Goal: Transaction & Acquisition: Purchase product/service

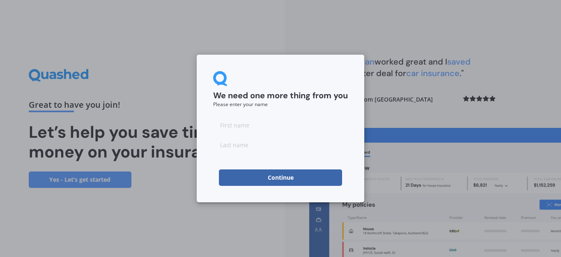
click at [267, 117] on input at bounding box center [280, 125] width 135 height 16
type input "[PERSON_NAME]"
click at [263, 144] on input at bounding box center [280, 144] width 135 height 16
type input "Blandford"
click at [274, 179] on button "Continue" at bounding box center [280, 177] width 123 height 16
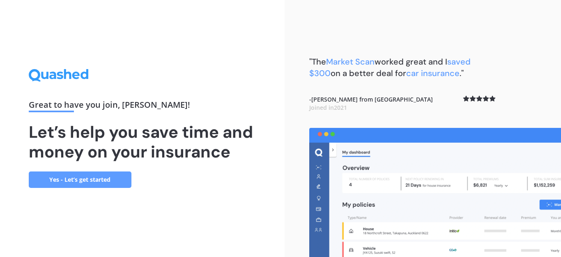
click at [68, 180] on link "Yes - Let’s get started" at bounding box center [80, 179] width 103 height 16
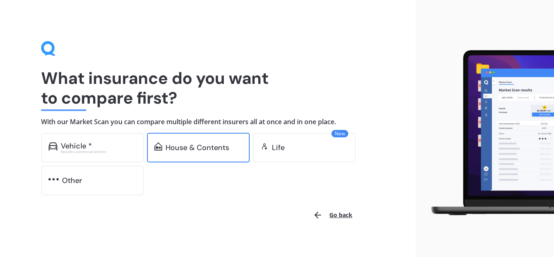
click at [207, 150] on div "House & Contents" at bounding box center [198, 147] width 64 height 8
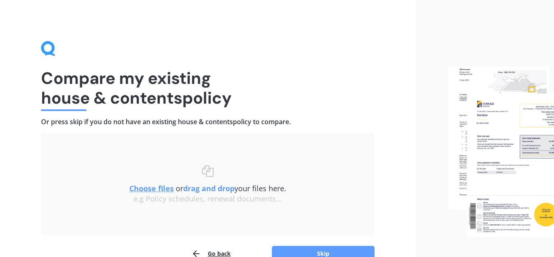
scroll to position [41, 0]
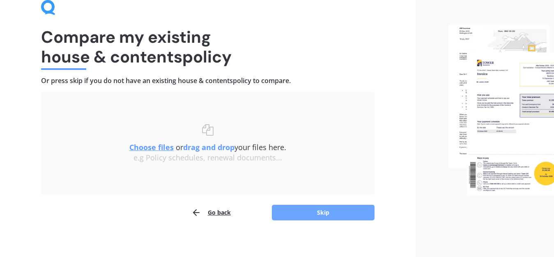
click at [335, 208] on button "Skip" at bounding box center [323, 213] width 103 height 16
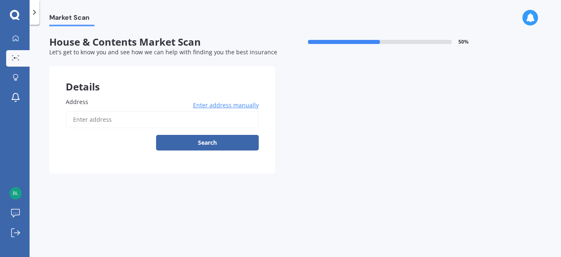
click at [130, 117] on input "Address" at bounding box center [162, 119] width 193 height 17
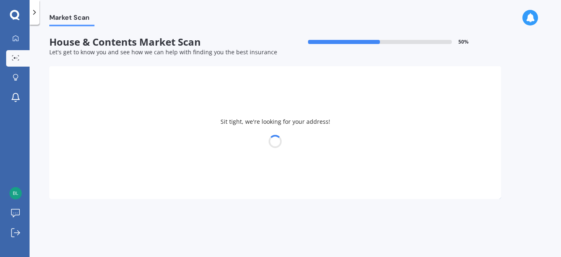
type input "[STREET_ADDRESS]"
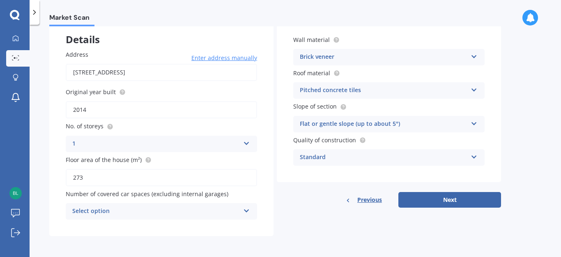
scroll to position [48, 0]
click at [450, 198] on button "Next" at bounding box center [450, 199] width 103 height 16
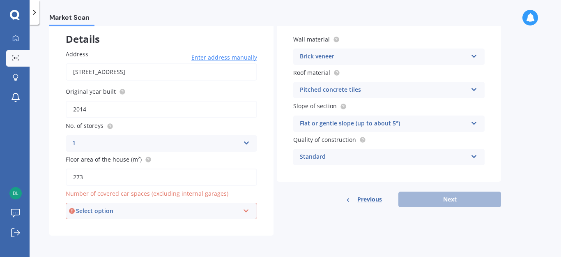
click at [245, 212] on icon at bounding box center [246, 209] width 7 height 6
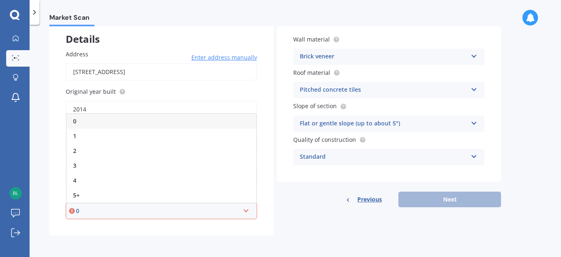
click at [190, 122] on div "0" at bounding box center [162, 121] width 190 height 15
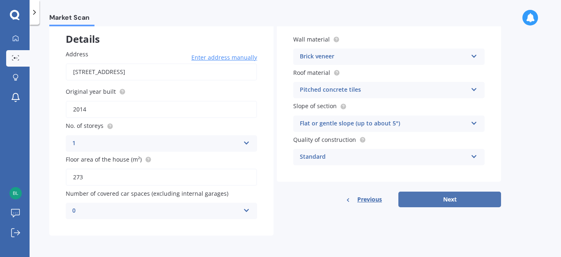
click at [457, 201] on button "Next" at bounding box center [450, 199] width 103 height 16
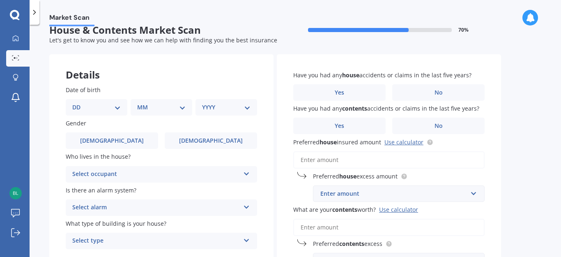
scroll to position [0, 0]
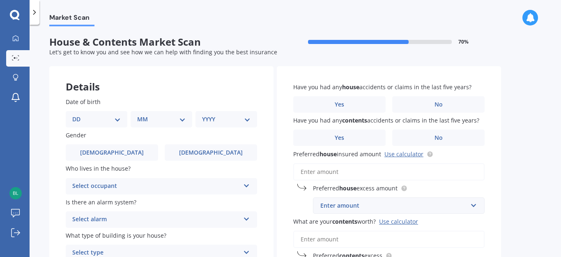
click at [117, 119] on select "DD 01 02 03 04 05 06 07 08 09 10 11 12 13 14 15 16 17 18 19 20 21 22 23 24 25 2…" at bounding box center [96, 119] width 48 height 9
select select "16"
click at [72, 115] on select "DD 01 02 03 04 05 06 07 08 09 10 11 12 13 14 15 16 17 18 19 20 21 22 23 24 25 2…" at bounding box center [96, 119] width 48 height 9
click at [183, 115] on select "MM 01 02 03 04 05 06 07 08 09 10 11 12" at bounding box center [163, 119] width 45 height 9
select select "10"
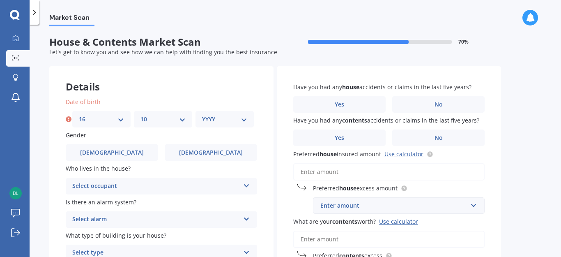
click at [141, 115] on select "MM 01 02 03 04 05 06 07 08 09 10 11 12" at bounding box center [163, 119] width 45 height 9
click at [240, 119] on select "YYYY 2009 2008 2007 2006 2005 2004 2003 2002 2001 2000 1999 1998 1997 1996 1995…" at bounding box center [224, 119] width 45 height 9
select select "1966"
click at [202, 115] on select "YYYY 2009 2008 2007 2006 2005 2004 2003 2002 2001 2000 1999 1998 1997 1996 1995…" at bounding box center [224, 119] width 45 height 9
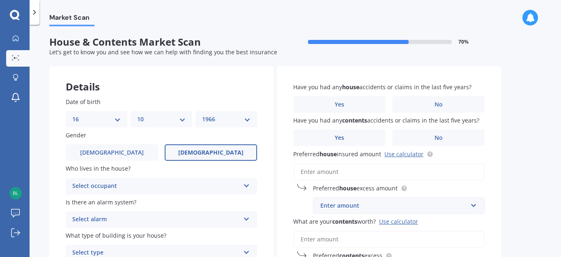
click at [207, 155] on span "[DEMOGRAPHIC_DATA]" at bounding box center [210, 152] width 65 height 7
click at [0, 0] on input "[DEMOGRAPHIC_DATA]" at bounding box center [0, 0] width 0 height 0
click at [244, 181] on icon at bounding box center [246, 184] width 7 height 6
click at [212, 200] on div "Owner" at bounding box center [161, 202] width 191 height 15
click at [248, 217] on icon at bounding box center [246, 217] width 7 height 6
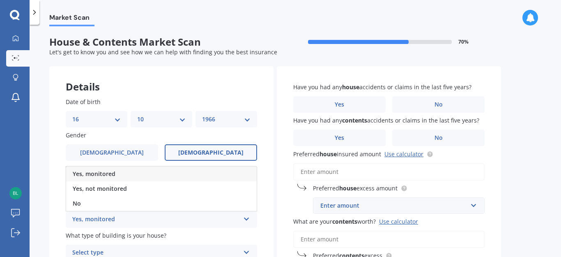
click at [121, 174] on div "Yes, monitored" at bounding box center [161, 173] width 191 height 15
click at [245, 214] on icon at bounding box center [246, 217] width 7 height 6
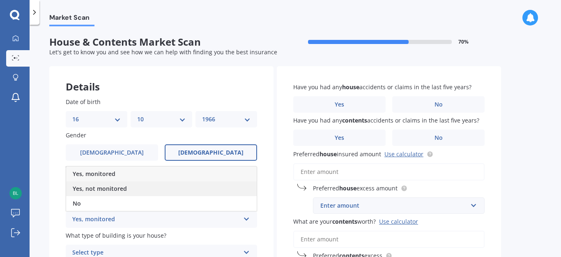
click at [133, 189] on div "Yes, not monitored" at bounding box center [161, 188] width 191 height 15
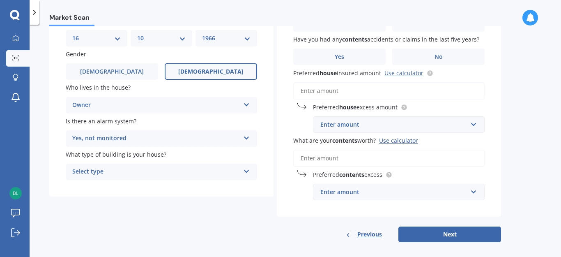
scroll to position [82, 0]
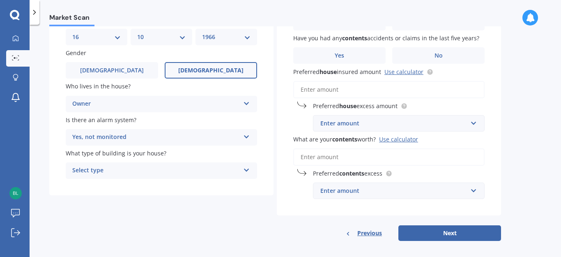
click at [249, 169] on icon at bounding box center [246, 169] width 7 height 6
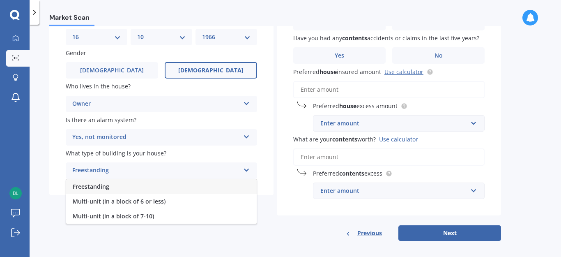
click at [176, 180] on div "Freestanding" at bounding box center [161, 186] width 191 height 15
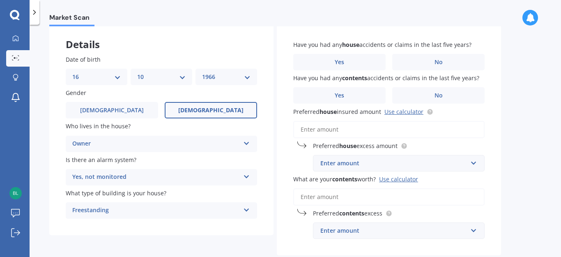
scroll to position [0, 0]
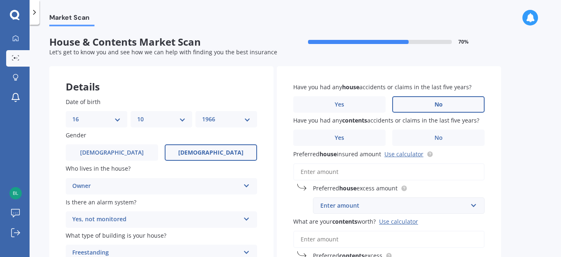
click at [446, 104] on label "No" at bounding box center [438, 104] width 92 height 16
click at [0, 0] on input "No" at bounding box center [0, 0] width 0 height 0
click at [434, 143] on label "No" at bounding box center [438, 137] width 92 height 16
click at [0, 0] on input "No" at bounding box center [0, 0] width 0 height 0
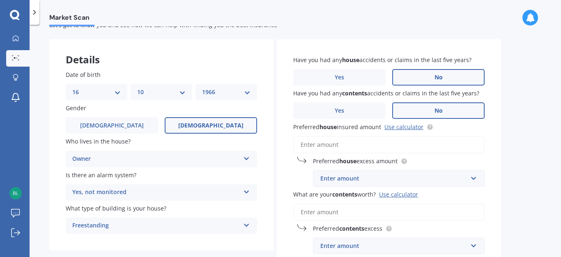
scroll to position [41, 0]
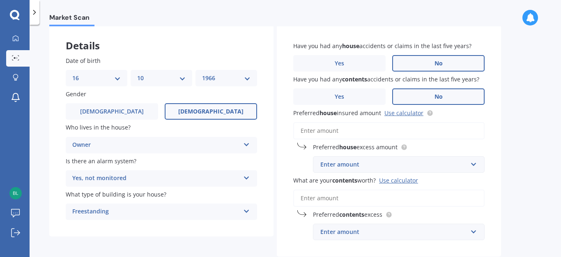
click at [377, 139] on input "Preferred house insured amount Use calculator" at bounding box center [388, 130] width 191 height 17
click at [343, 139] on input "Preferred house insured amount Use calculator" at bounding box center [388, 130] width 191 height 17
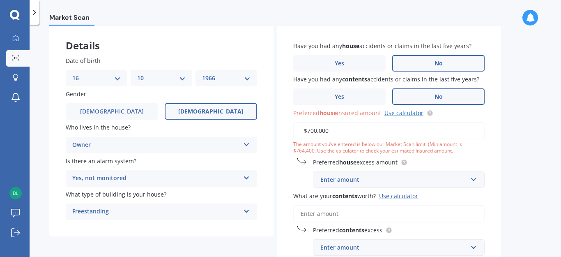
click at [413, 117] on link "Use calculator" at bounding box center [404, 113] width 39 height 8
click at [337, 139] on input "$700,000" at bounding box center [388, 130] width 191 height 17
type input "$7"
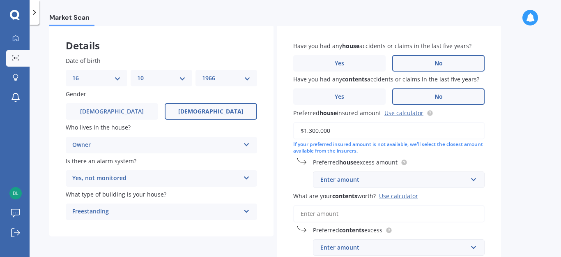
type input "$1,300,000"
click at [474, 187] on input "text" at bounding box center [396, 180] width 164 height 16
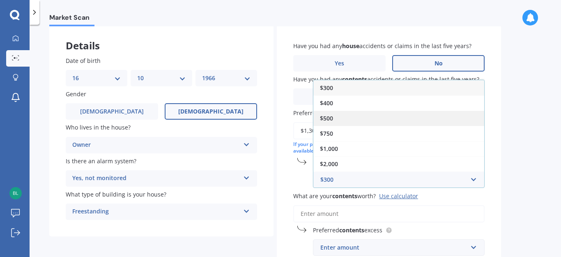
click at [385, 126] on div "$500" at bounding box center [399, 118] width 171 height 15
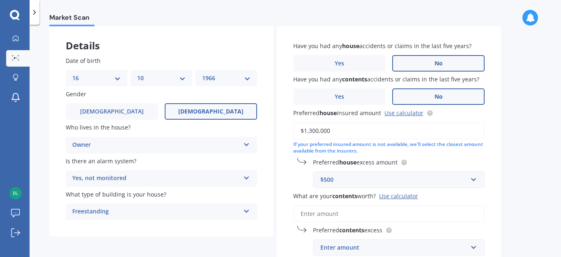
click at [409, 200] on div "Use calculator" at bounding box center [398, 196] width 39 height 8
click at [409, 205] on input "What are your contents worth? Use calculator" at bounding box center [388, 213] width 191 height 17
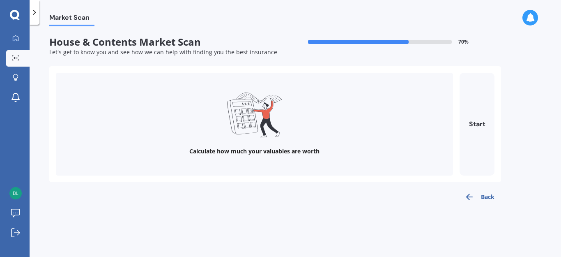
scroll to position [0, 0]
click at [476, 128] on button "Start" at bounding box center [477, 124] width 35 height 103
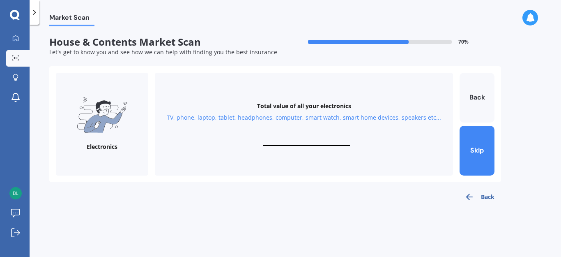
click at [337, 126] on div "Total value of all your electronics TV, phone, laptop, tablet, headphones, comp…" at bounding box center [304, 124] width 298 height 103
click at [475, 151] on button "Skip" at bounding box center [477, 151] width 35 height 50
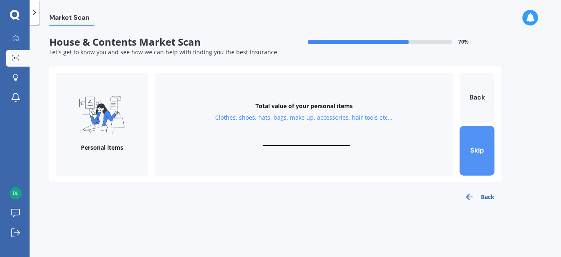
click at [475, 151] on button "Skip" at bounding box center [477, 151] width 35 height 50
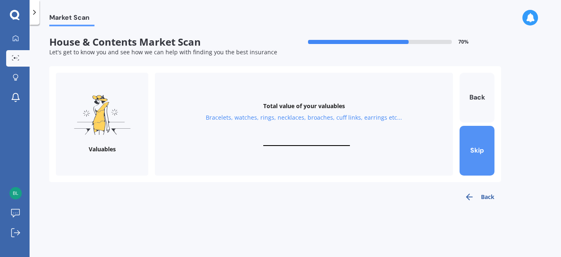
click at [475, 151] on button "Skip" at bounding box center [477, 151] width 35 height 50
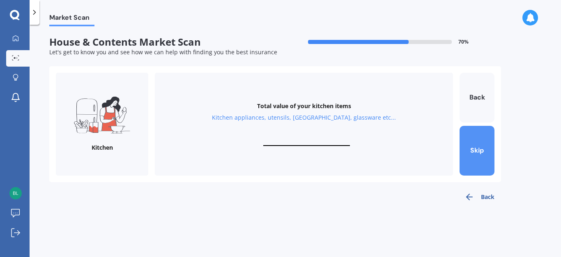
click at [475, 151] on button "Skip" at bounding box center [477, 151] width 35 height 50
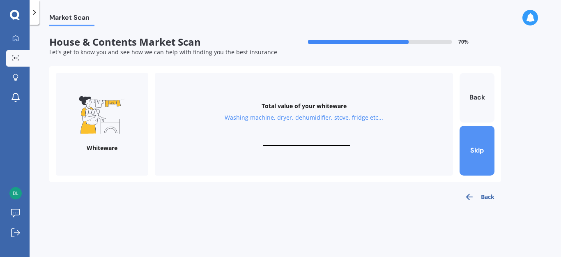
click at [475, 151] on button "Skip" at bounding box center [477, 151] width 35 height 50
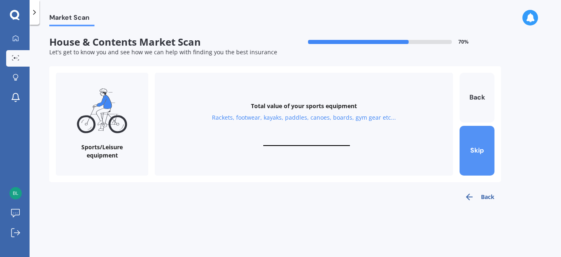
click at [475, 151] on button "Skip" at bounding box center [477, 151] width 35 height 50
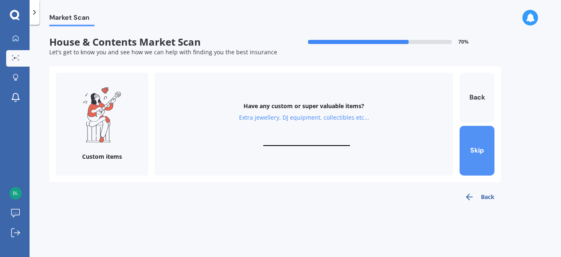
click at [475, 151] on button "Skip" at bounding box center [477, 151] width 35 height 50
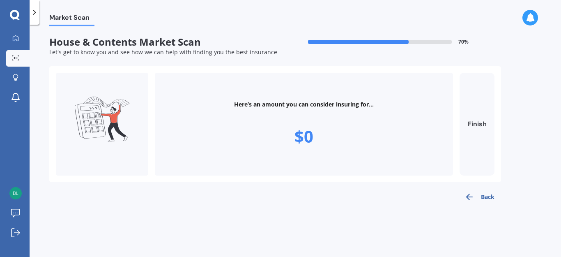
click at [477, 128] on button "Finish" at bounding box center [477, 124] width 35 height 103
type input "$0"
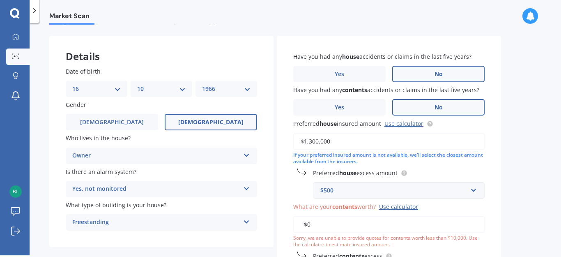
scroll to position [111, 0]
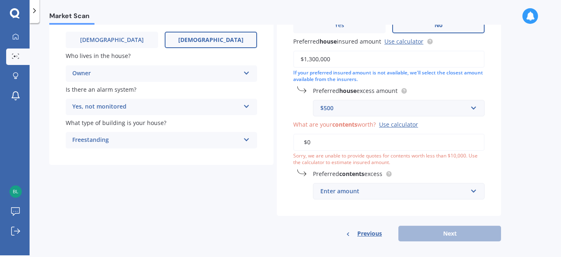
click at [335, 151] on input "$0" at bounding box center [388, 142] width 191 height 17
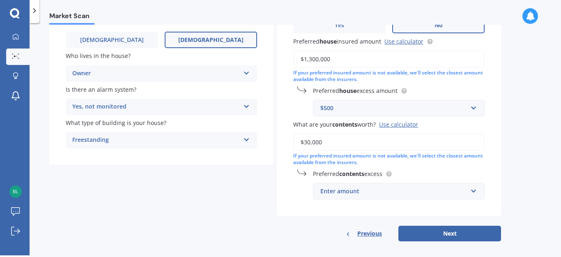
type input "$30,000"
click at [475, 199] on input "text" at bounding box center [396, 191] width 164 height 16
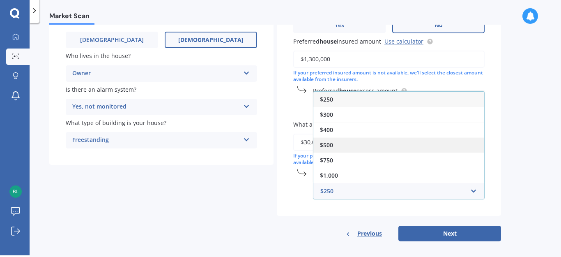
click at [437, 152] on div "$500" at bounding box center [399, 144] width 171 height 15
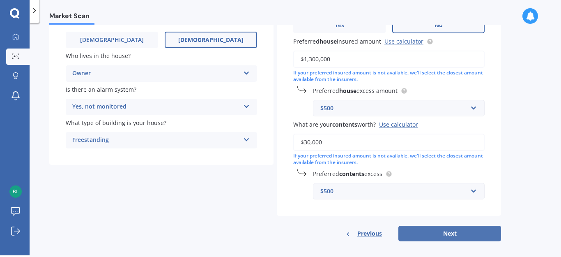
click at [458, 241] on button "Next" at bounding box center [450, 234] width 103 height 16
select select "16"
select select "10"
select select "1966"
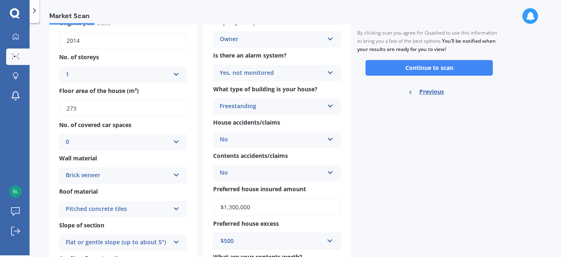
scroll to position [0, 0]
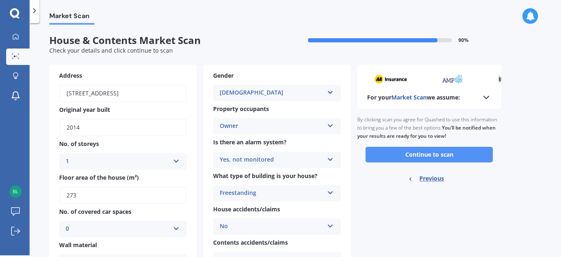
click at [421, 155] on button "Continue to scan" at bounding box center [429, 155] width 127 height 16
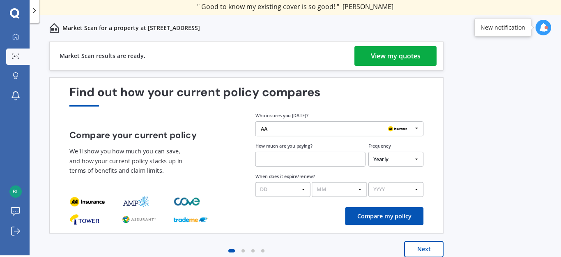
click at [387, 59] on div "View my quotes" at bounding box center [396, 56] width 50 height 20
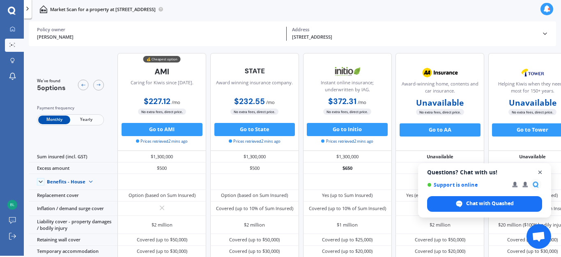
click at [539, 173] on span "Open chat" at bounding box center [540, 172] width 10 height 10
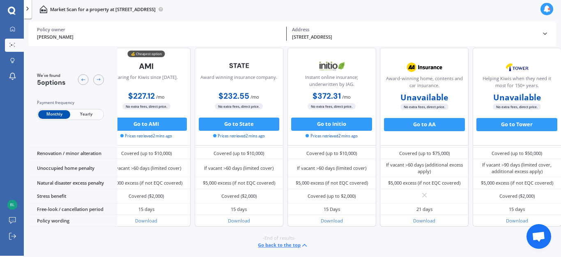
scroll to position [103, 23]
